Goal: Book appointment/travel/reservation

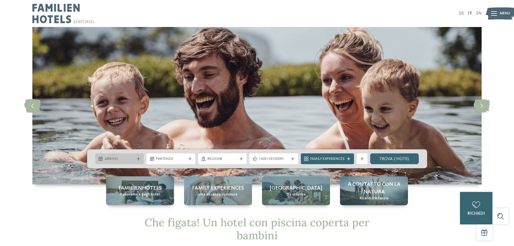
click at [128, 159] on span "Arrivo" at bounding box center [120, 158] width 30 height 5
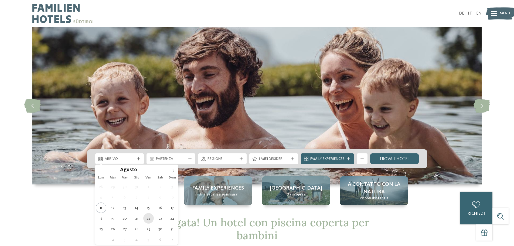
type div "[DATE]"
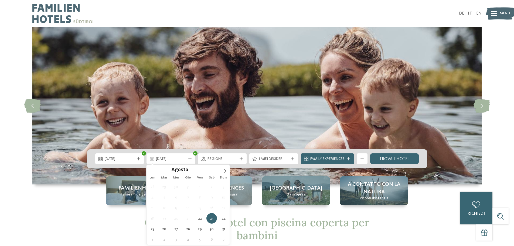
drag, startPoint x: 149, startPoint y: 218, endPoint x: 150, endPoint y: 214, distance: 4.2
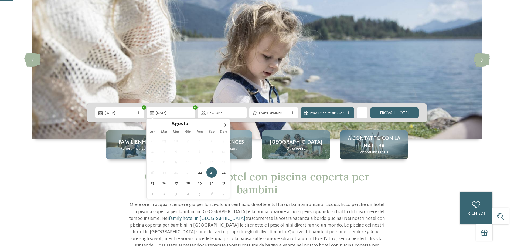
scroll to position [54, 0]
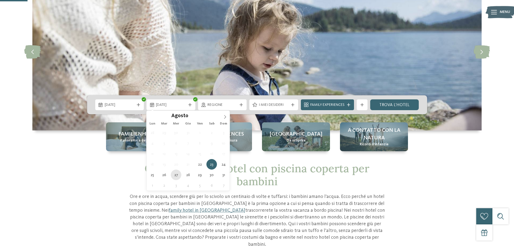
type div "[DATE]"
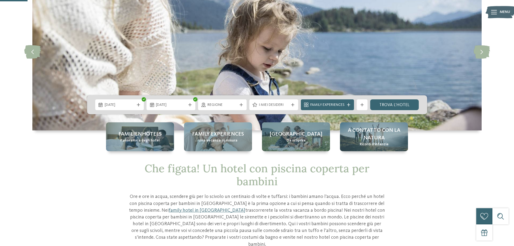
click at [239, 105] on icon at bounding box center [240, 104] width 3 height 3
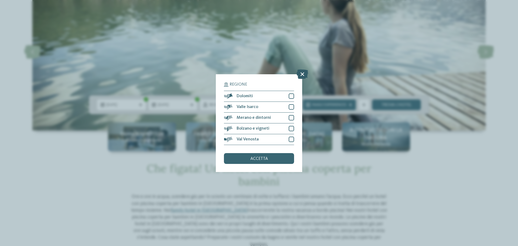
click at [299, 74] on icon at bounding box center [302, 73] width 12 height 9
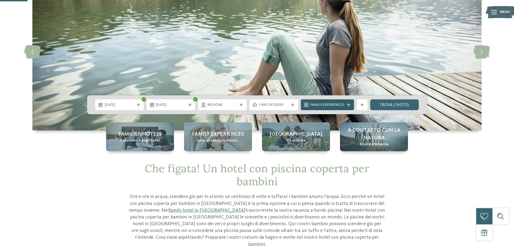
click at [325, 104] on span "Family Experiences" at bounding box center [327, 104] width 34 height 5
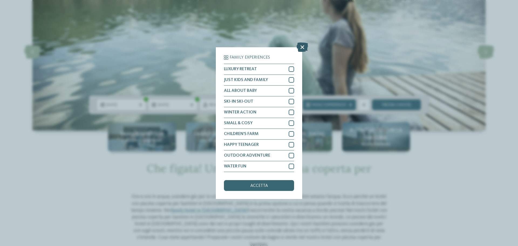
click at [301, 47] on icon at bounding box center [302, 46] width 12 height 9
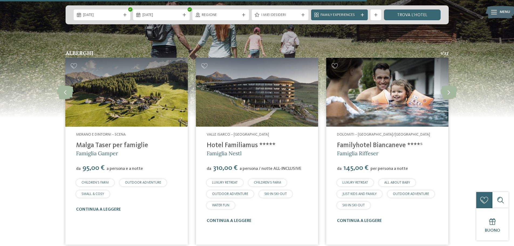
scroll to position [728, 0]
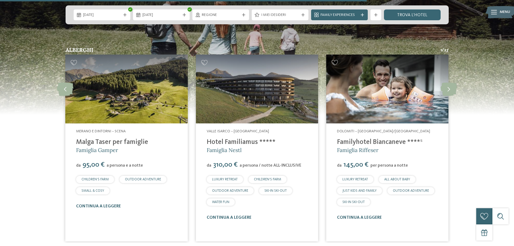
click at [133, 139] on link "Malga Taser per famiglie" at bounding box center [112, 142] width 72 height 7
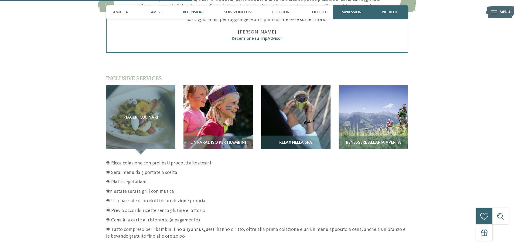
scroll to position [836, 0]
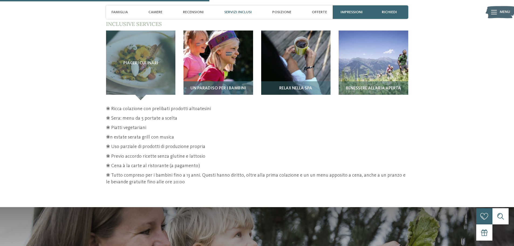
click at [242, 49] on img at bounding box center [218, 65] width 70 height 70
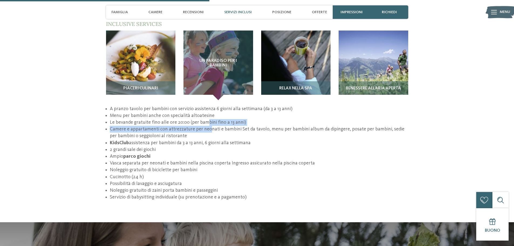
drag, startPoint x: 205, startPoint y: 119, endPoint x: 206, endPoint y: 124, distance: 5.0
click at [206, 124] on ul "A pranzo tavolo per bambini con servizio assistenza 6 giorni alla settimana (da…" at bounding box center [257, 152] width 302 height 95
click at [177, 105] on li "A pranzo tavolo per bambini con servizio assistenza 6 giorni alla settimana (da…" at bounding box center [259, 108] width 298 height 7
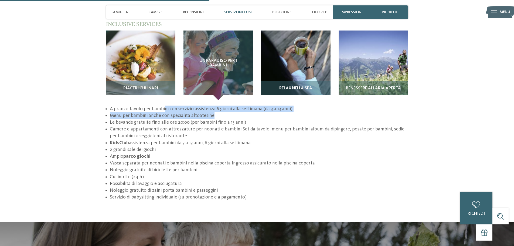
drag, startPoint x: 164, startPoint y: 101, endPoint x: 277, endPoint y: 107, distance: 113.6
click at [277, 107] on ul "A pranzo tavolo per bambini con servizio assistenza 6 giorni alla settimana (da…" at bounding box center [257, 152] width 302 height 95
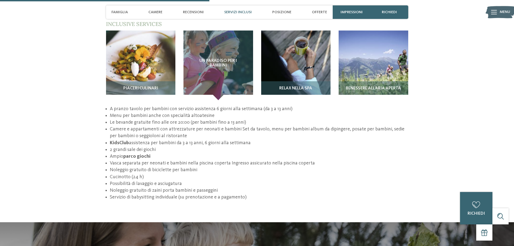
click at [211, 119] on li "Le bevande gratuite fino alle ore 20:00 (per bambini fino a 13 anni)" at bounding box center [259, 122] width 298 height 7
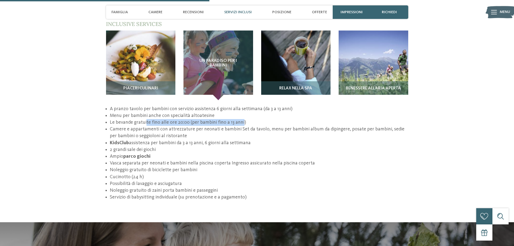
drag, startPoint x: 146, startPoint y: 116, endPoint x: 240, endPoint y: 117, distance: 93.8
click at [240, 119] on li "Le bevande gratuite fino alle ore 20:00 (per bambini fino a 13 anni)" at bounding box center [259, 122] width 298 height 7
click at [244, 126] on li "Camere e appartamenti con attrezzature per neonati e bambini Set da tavolo, men…" at bounding box center [259, 132] width 298 height 13
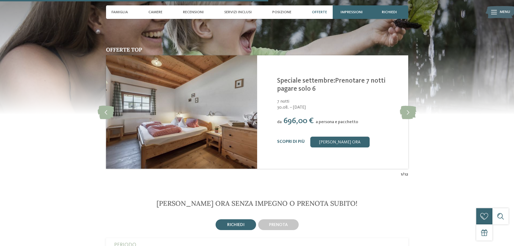
scroll to position [1078, 0]
click at [410, 105] on icon at bounding box center [407, 111] width 16 height 13
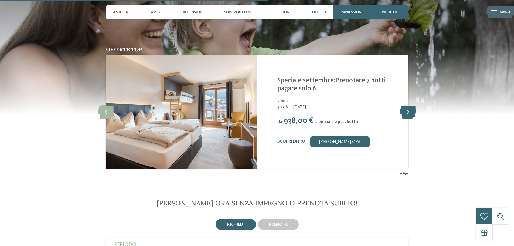
click at [410, 105] on icon at bounding box center [407, 111] width 16 height 13
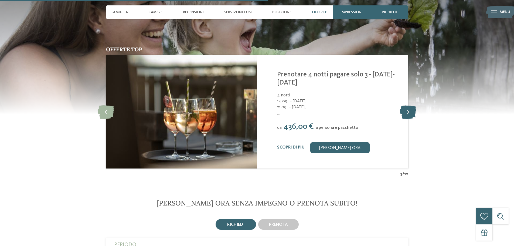
click at [410, 105] on icon at bounding box center [407, 111] width 16 height 13
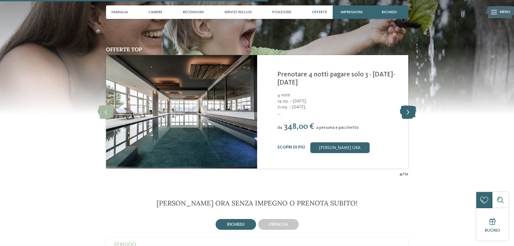
click at [410, 105] on icon at bounding box center [407, 111] width 16 height 13
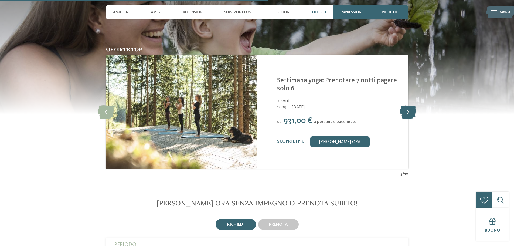
click at [410, 105] on icon at bounding box center [407, 111] width 16 height 13
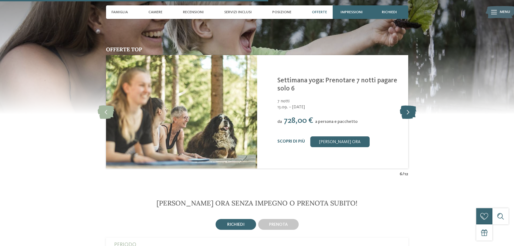
click at [410, 105] on icon at bounding box center [407, 111] width 16 height 13
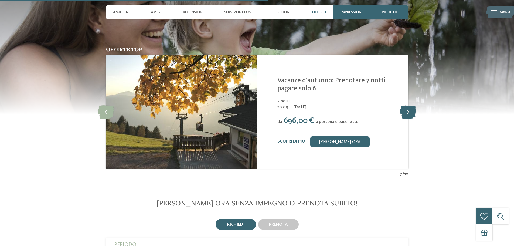
click at [410, 105] on icon at bounding box center [407, 111] width 16 height 13
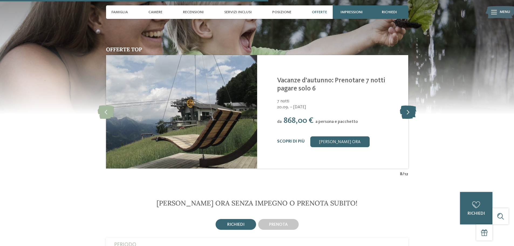
click at [410, 105] on icon at bounding box center [407, 111] width 16 height 13
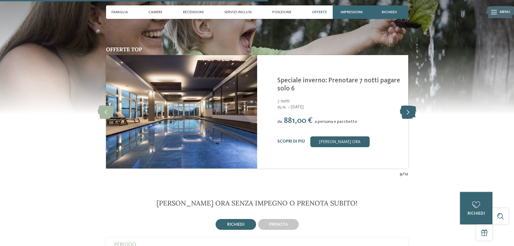
click at [410, 105] on icon at bounding box center [407, 111] width 16 height 13
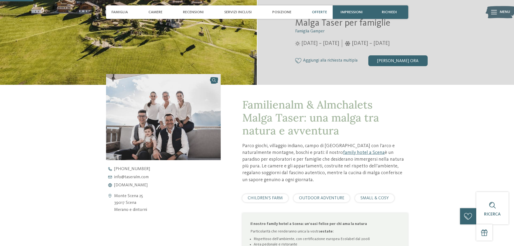
click at [318, 9] on div "Offerte" at bounding box center [319, 11] width 20 height 13
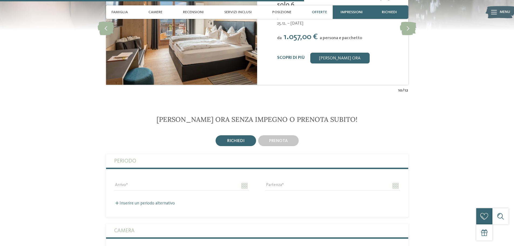
scroll to position [1237, 0]
